Goal: Task Accomplishment & Management: Manage account settings

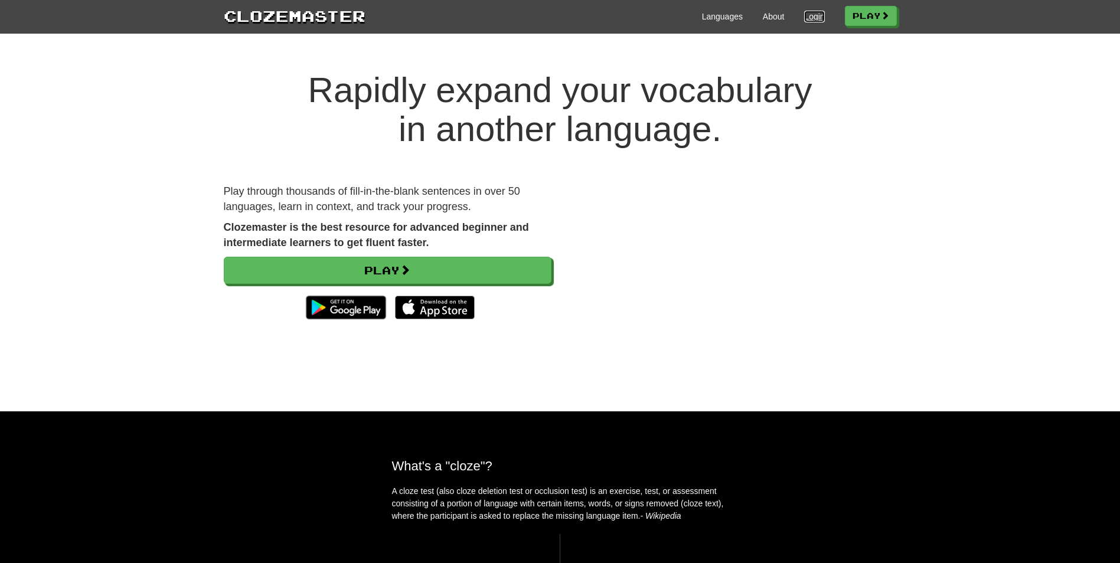
click at [809, 18] on link "Login" at bounding box center [814, 17] width 20 height 12
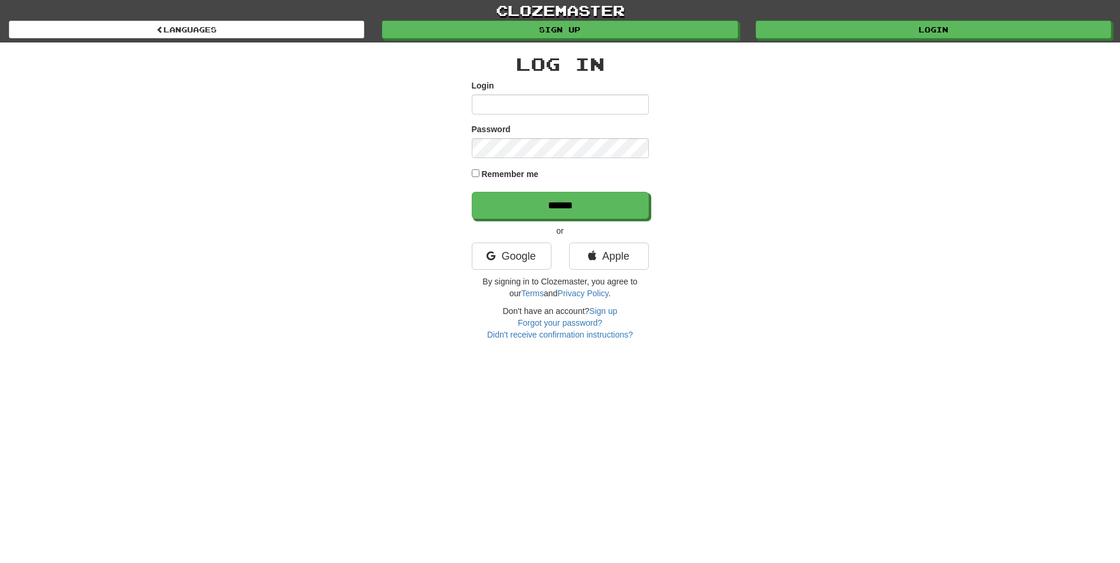
click at [607, 111] on input "Login" at bounding box center [560, 104] width 177 height 20
type input "**********"
click at [472, 192] on input "******" at bounding box center [560, 205] width 177 height 27
